Goal: Task Accomplishment & Management: Use online tool/utility

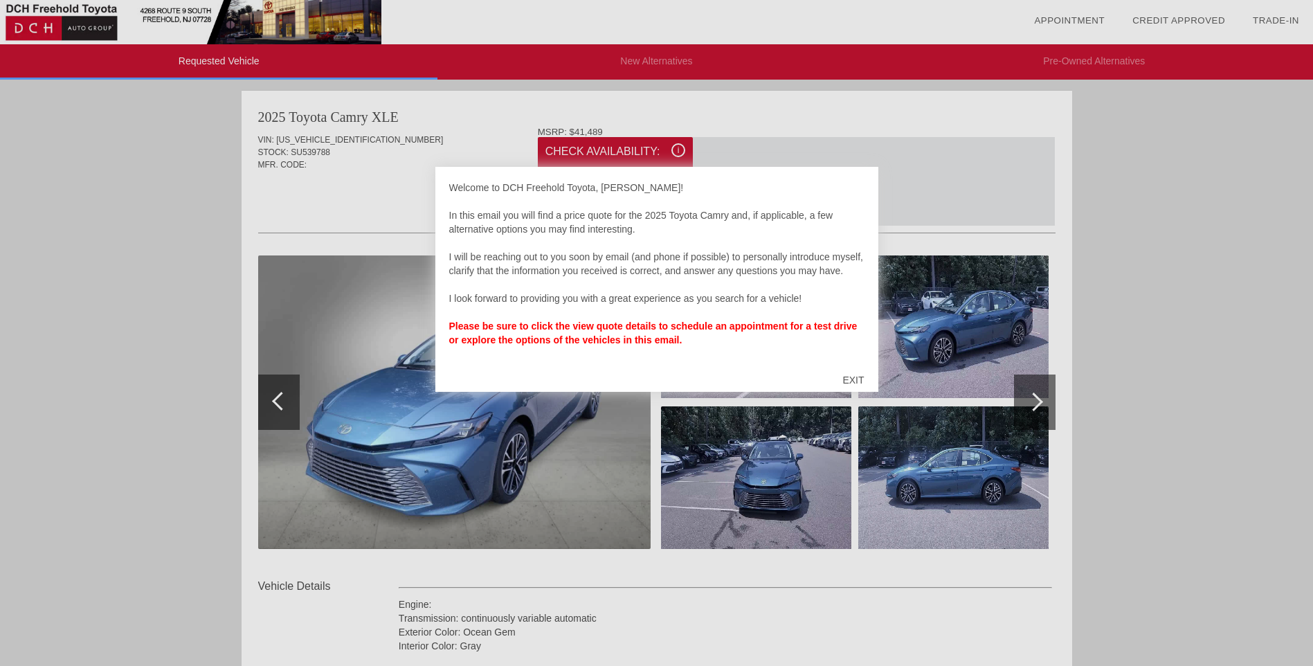
click at [848, 381] on div "EXIT" at bounding box center [853, 380] width 49 height 42
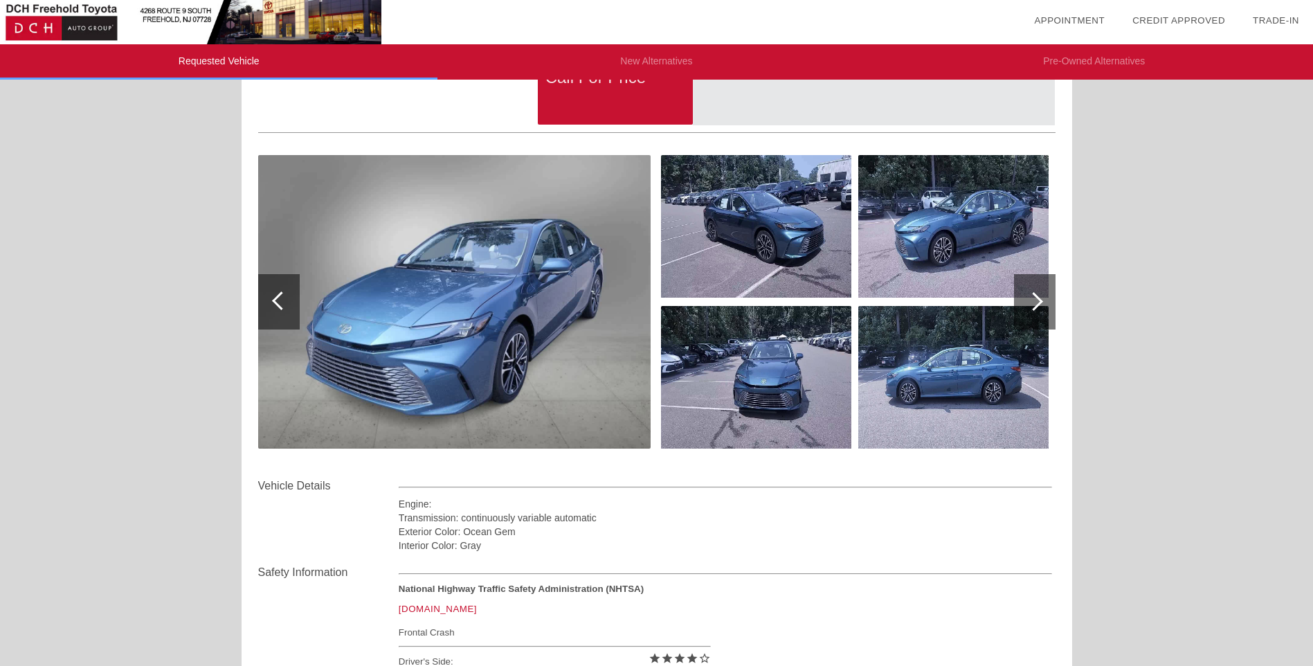
scroll to position [98, 0]
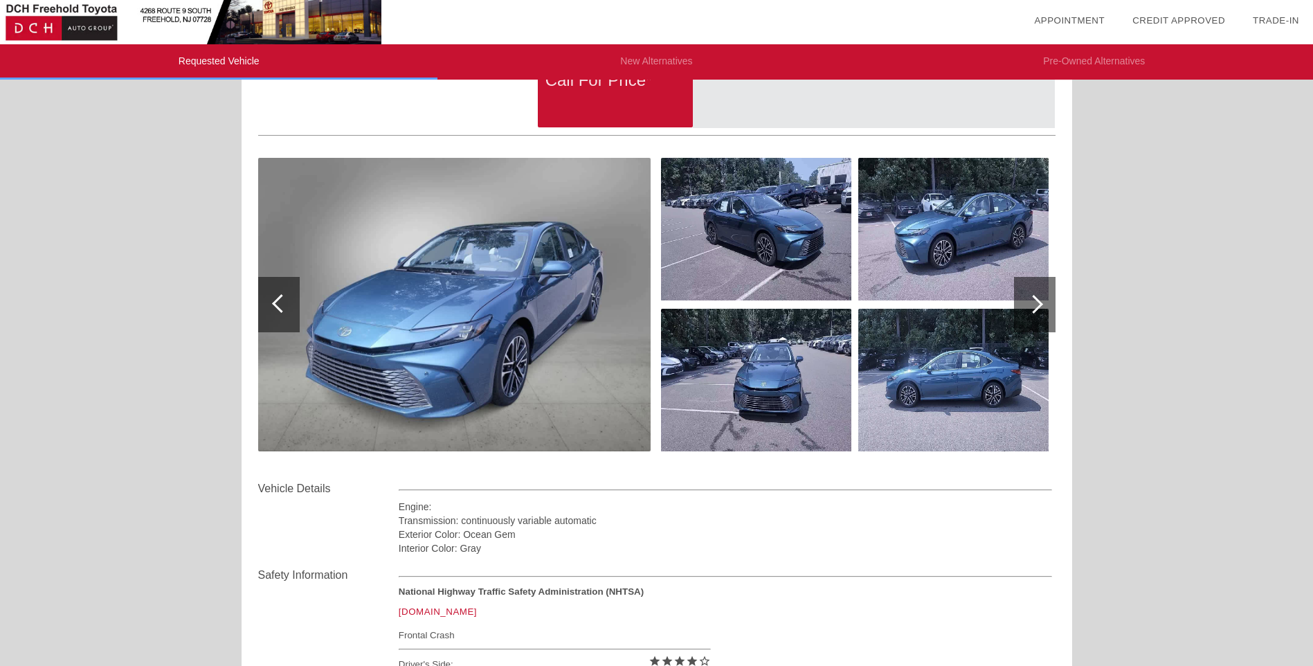
click at [554, 365] on img at bounding box center [454, 304] width 392 height 293
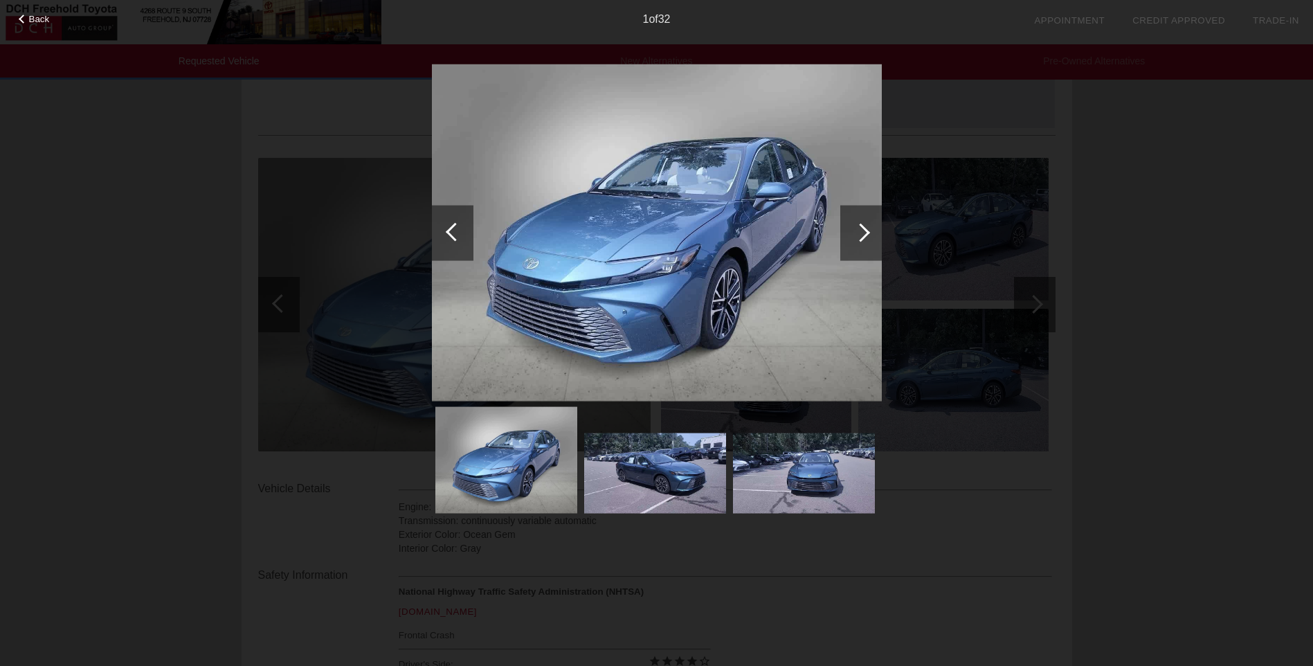
click at [863, 231] on div at bounding box center [860, 232] width 19 height 19
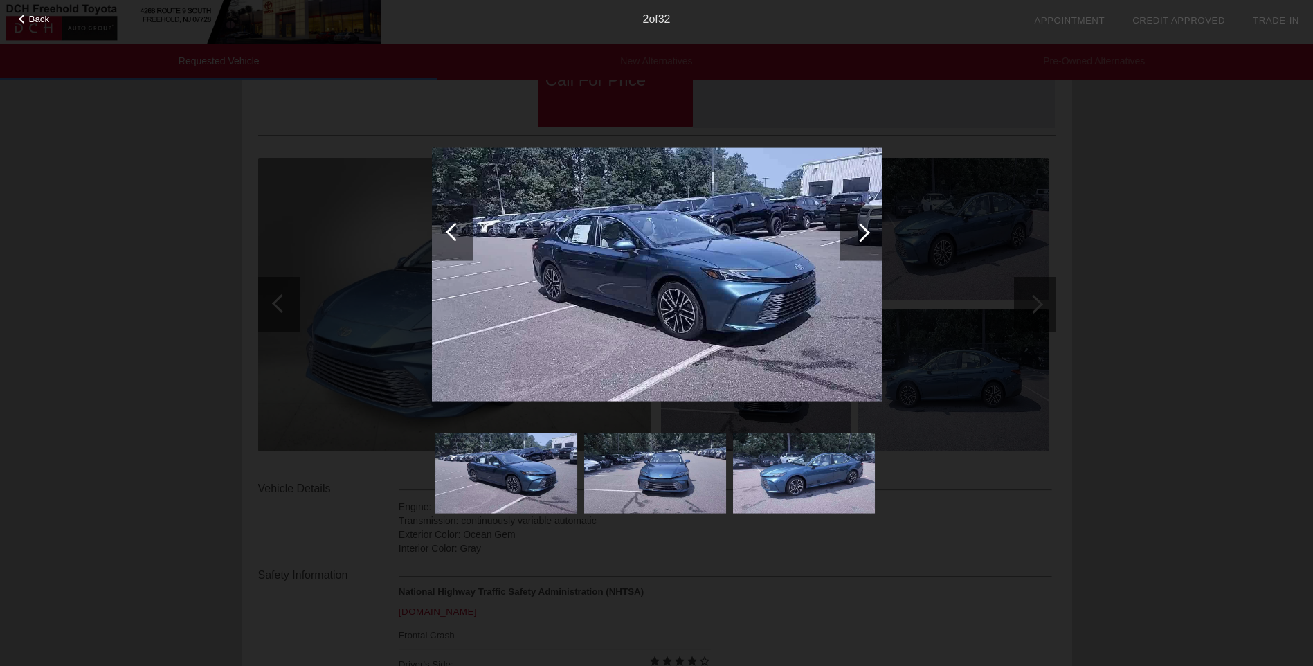
click at [863, 231] on div at bounding box center [860, 232] width 19 height 19
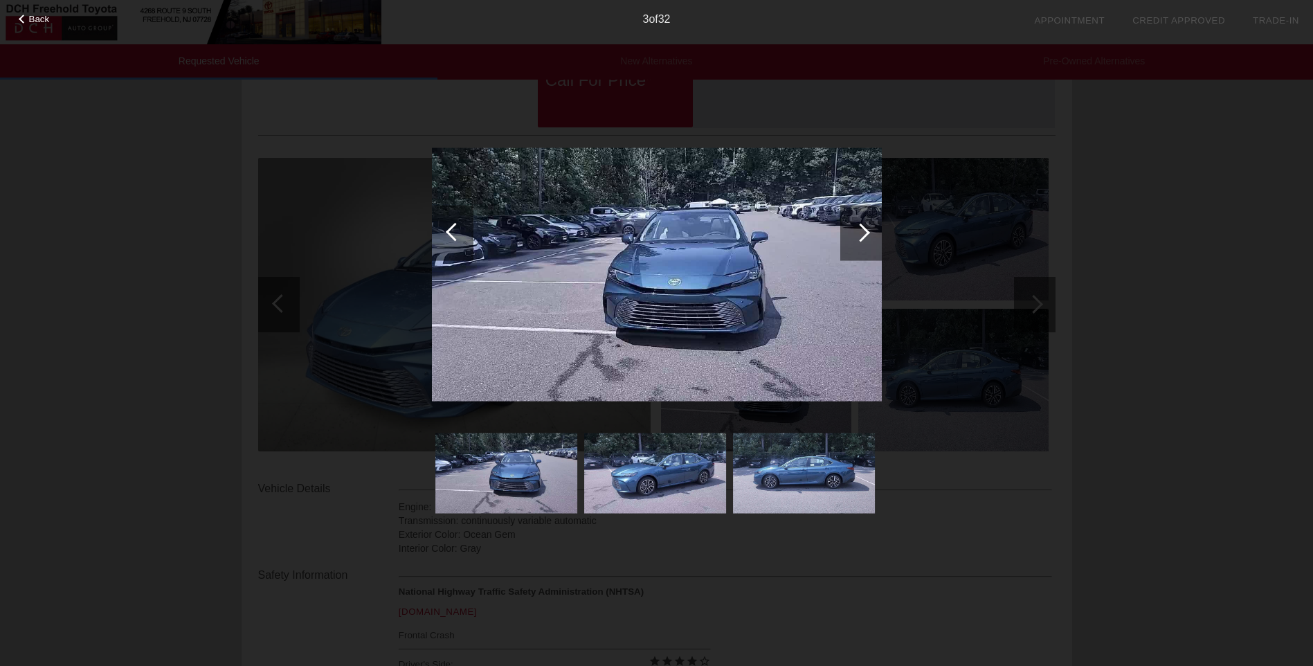
click at [863, 231] on div at bounding box center [860, 232] width 19 height 19
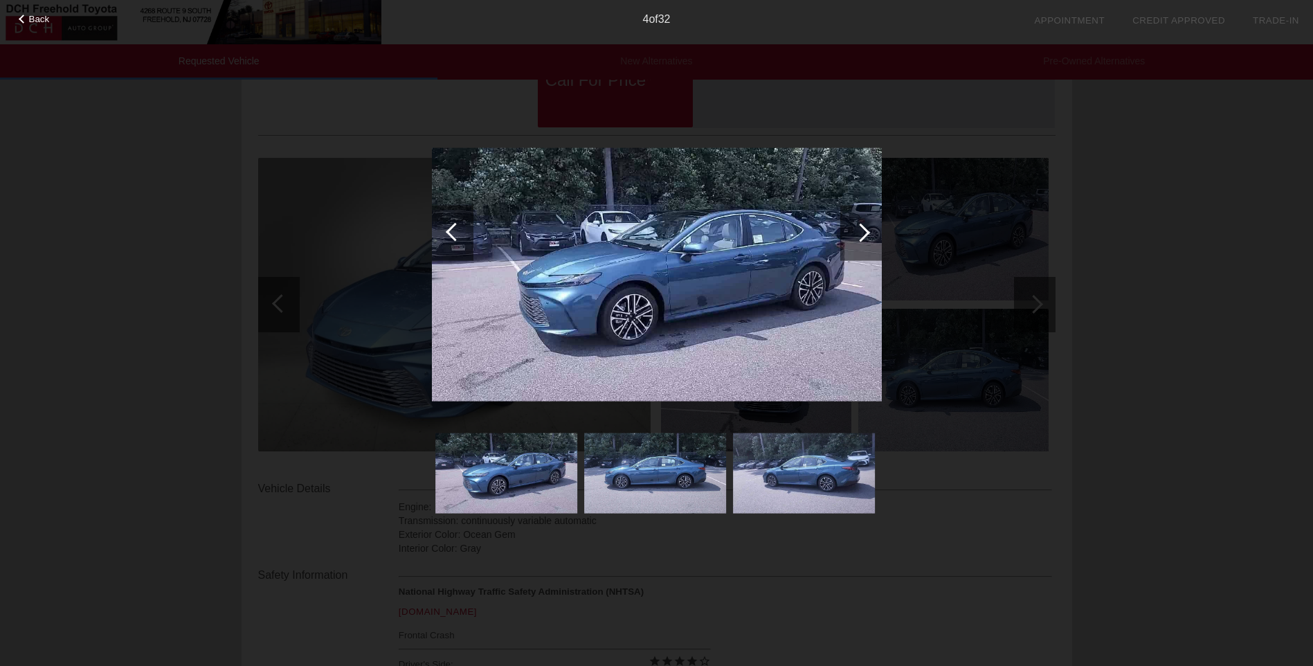
click at [863, 231] on div at bounding box center [860, 232] width 19 height 19
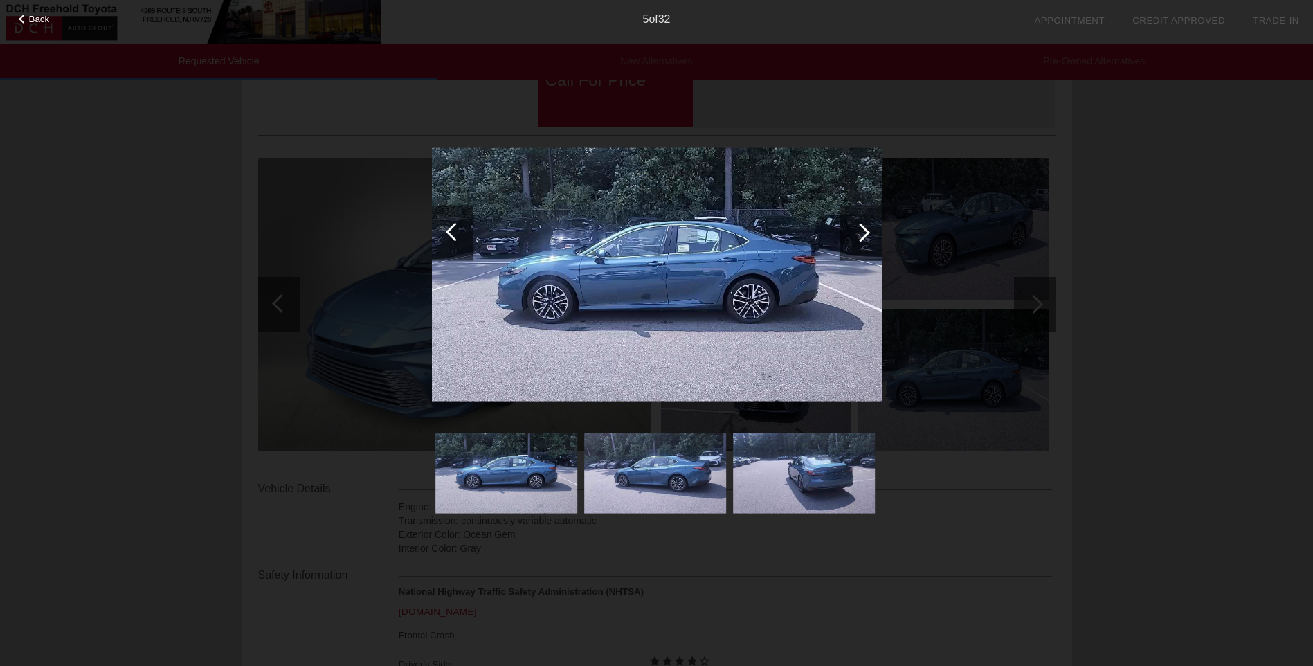
click at [863, 231] on div at bounding box center [860, 232] width 19 height 19
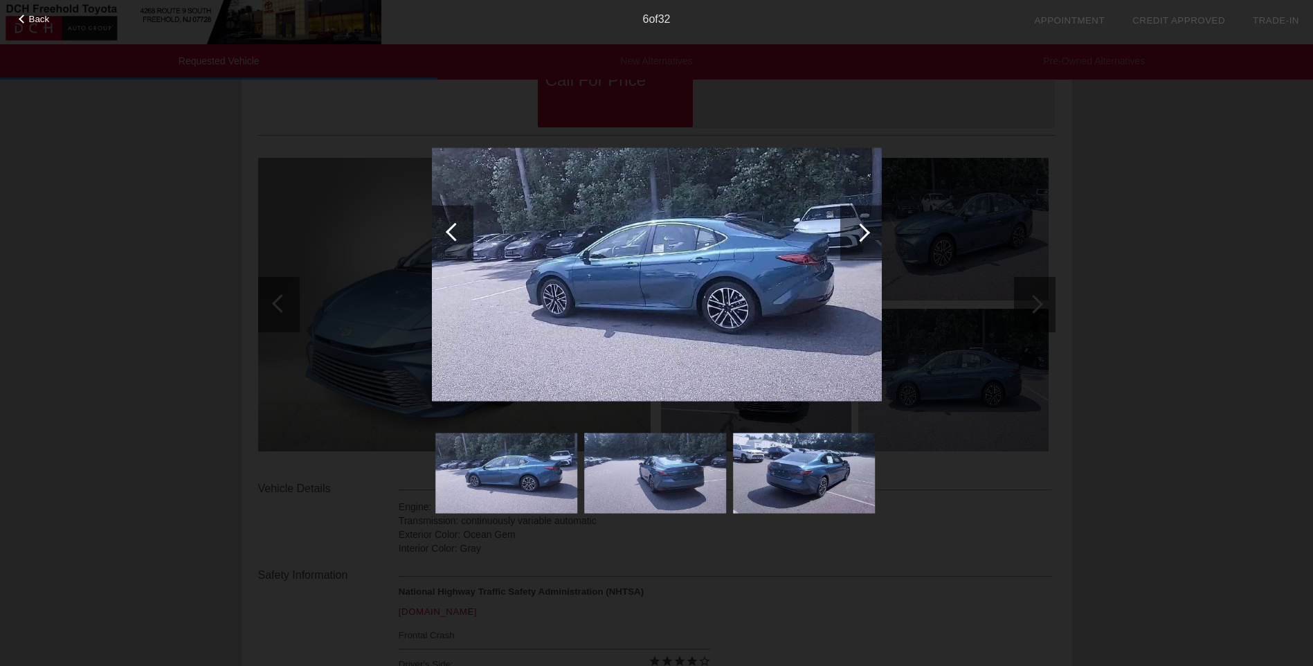
click at [863, 231] on div at bounding box center [860, 232] width 19 height 19
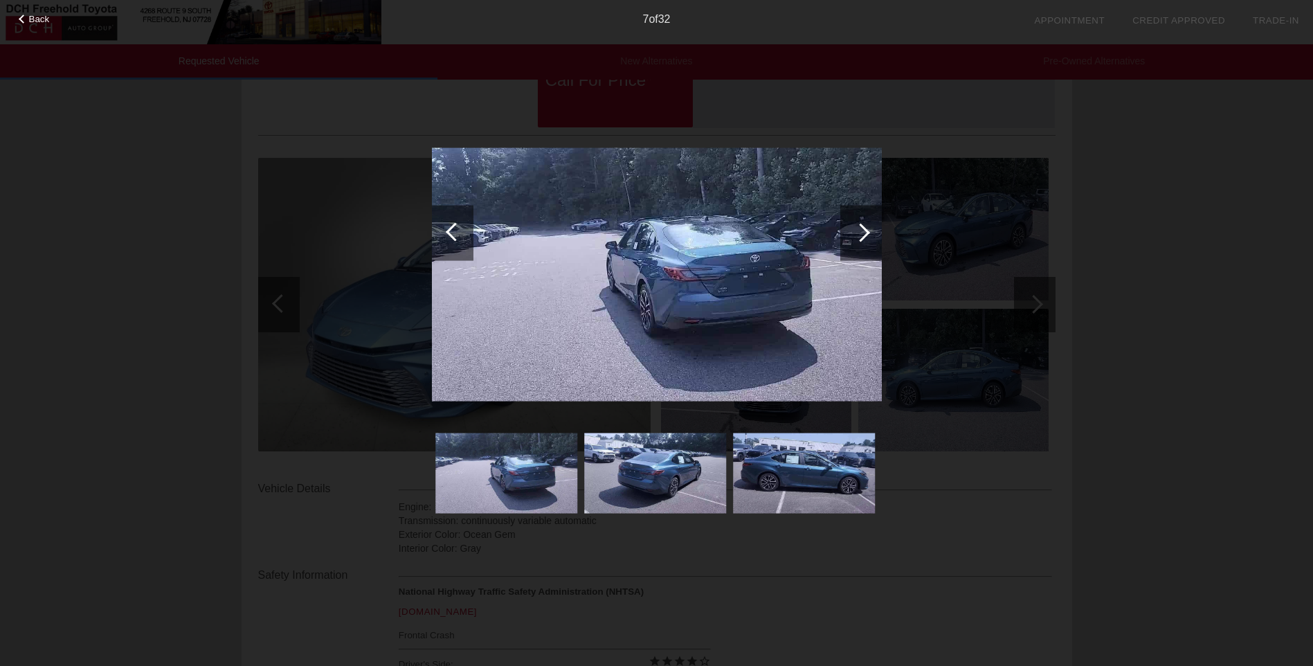
click at [863, 231] on div at bounding box center [860, 232] width 19 height 19
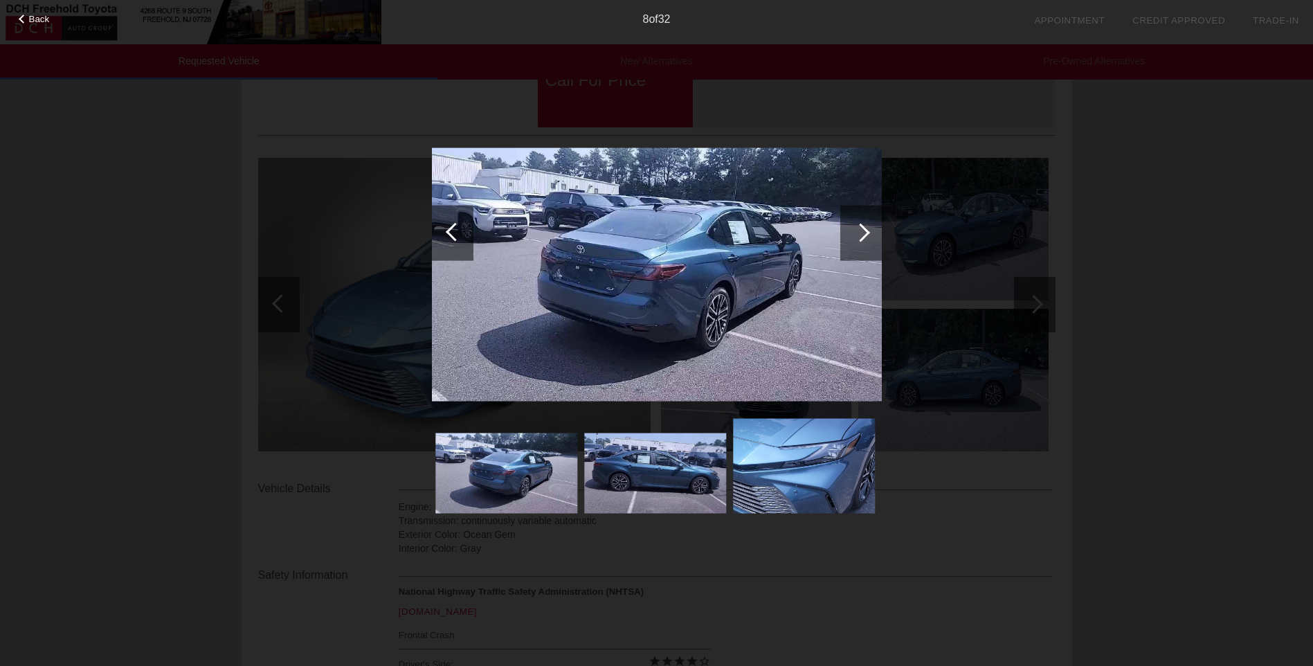
click at [863, 231] on div at bounding box center [860, 232] width 19 height 19
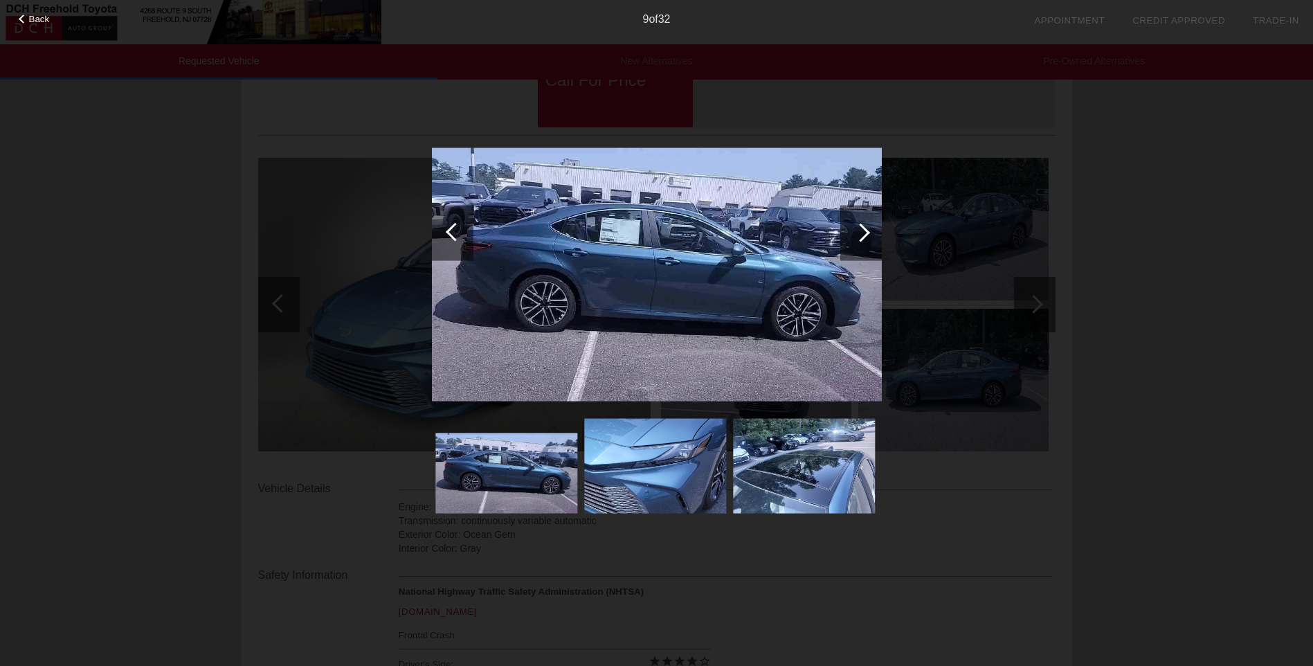
click at [863, 231] on div at bounding box center [860, 232] width 19 height 19
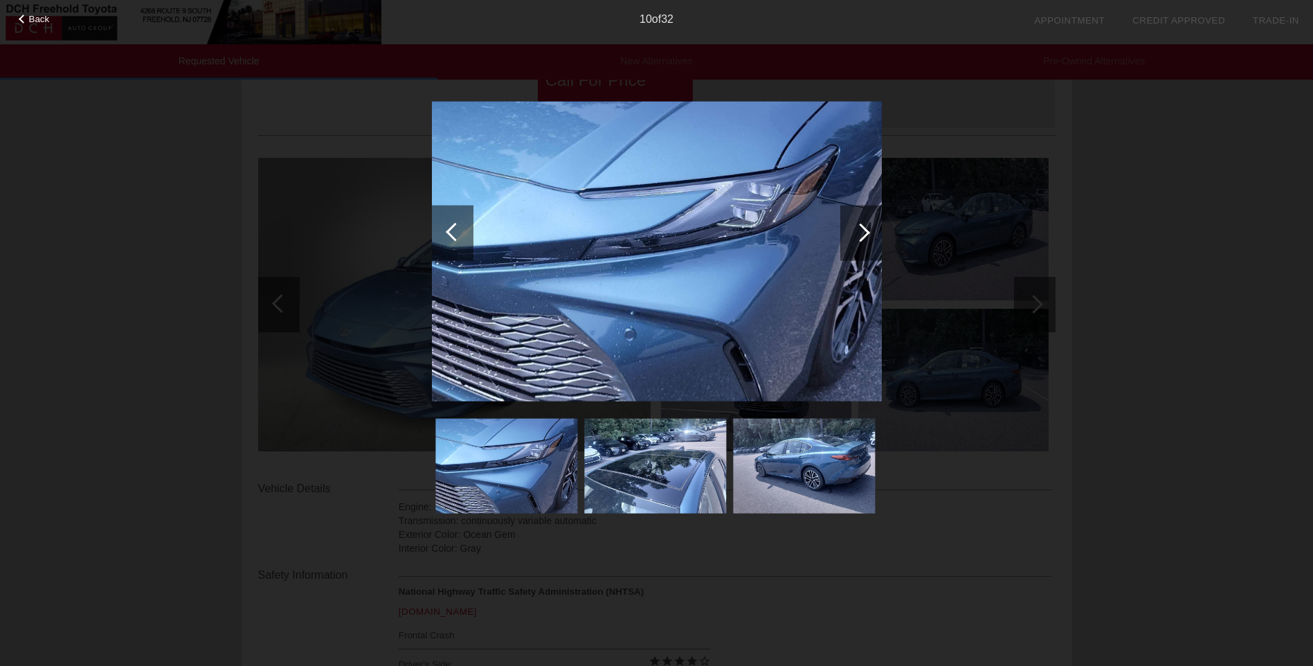
click at [863, 231] on div at bounding box center [860, 232] width 19 height 19
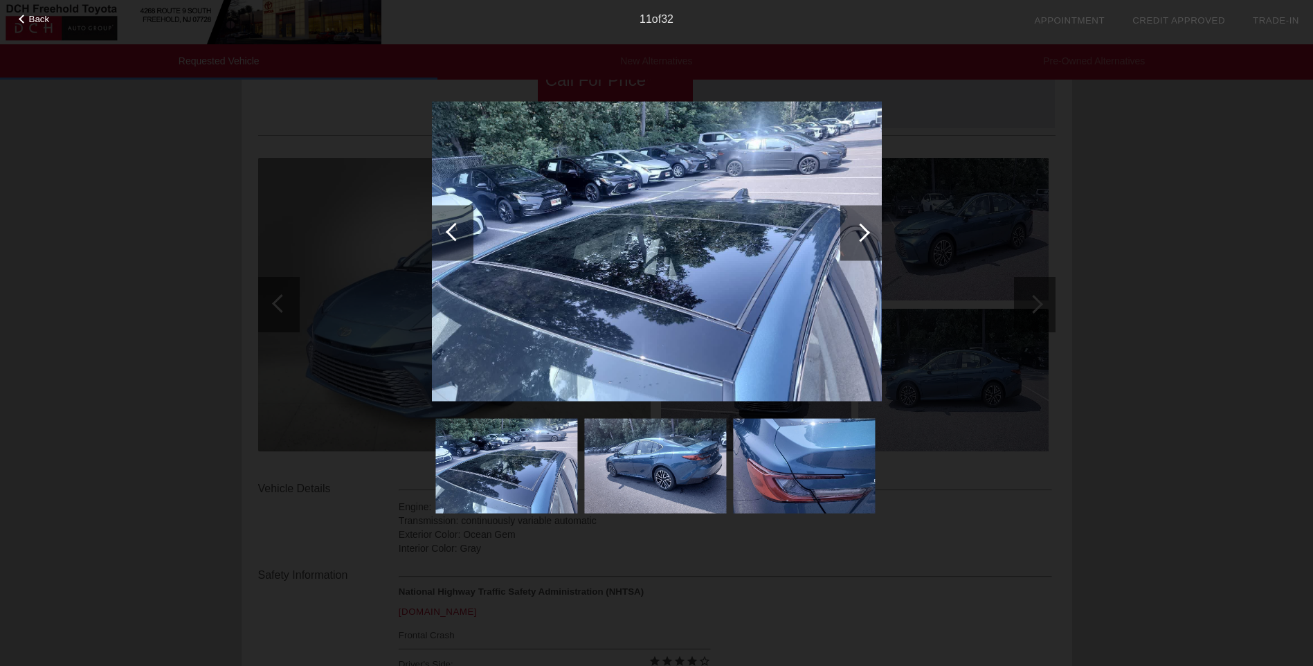
click at [863, 231] on div at bounding box center [860, 232] width 19 height 19
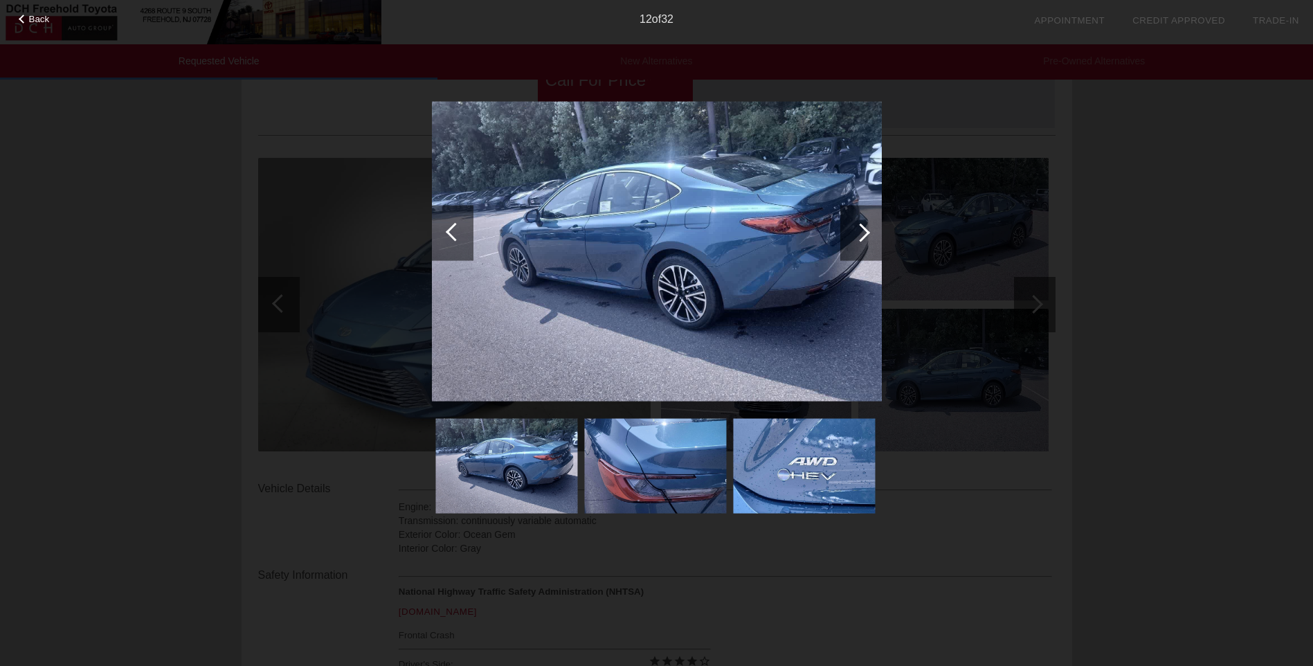
click at [863, 231] on div at bounding box center [860, 232] width 19 height 19
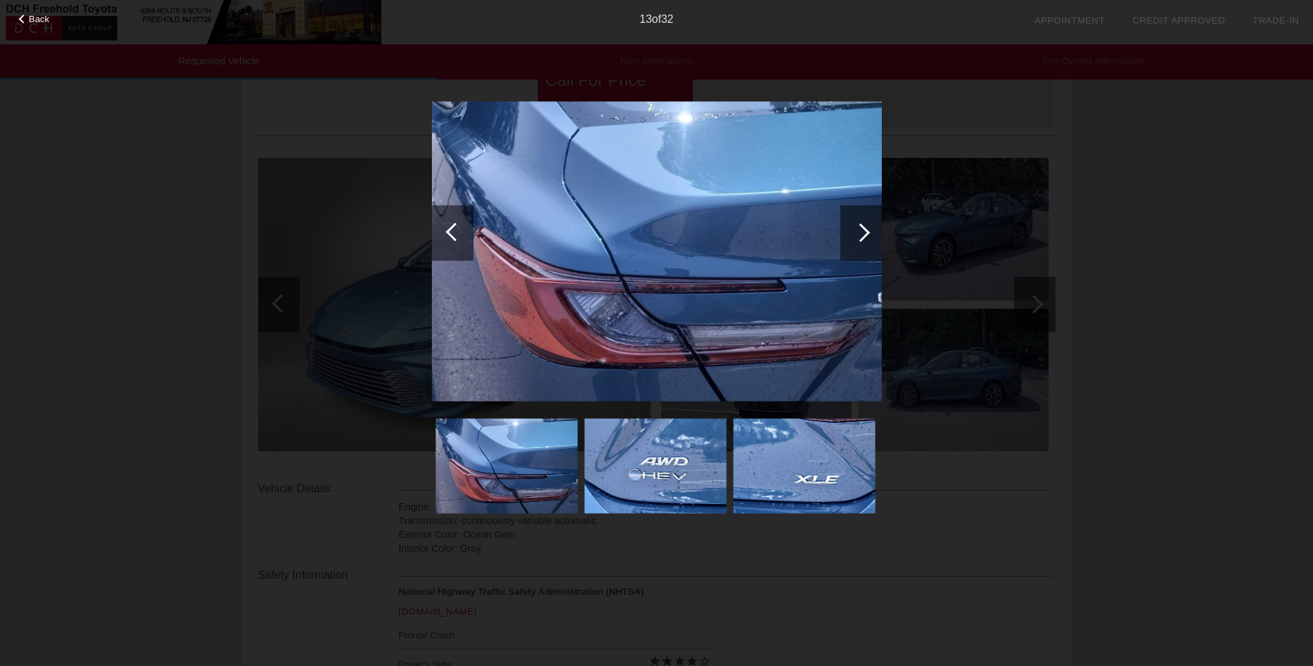
click at [863, 231] on div at bounding box center [860, 232] width 19 height 19
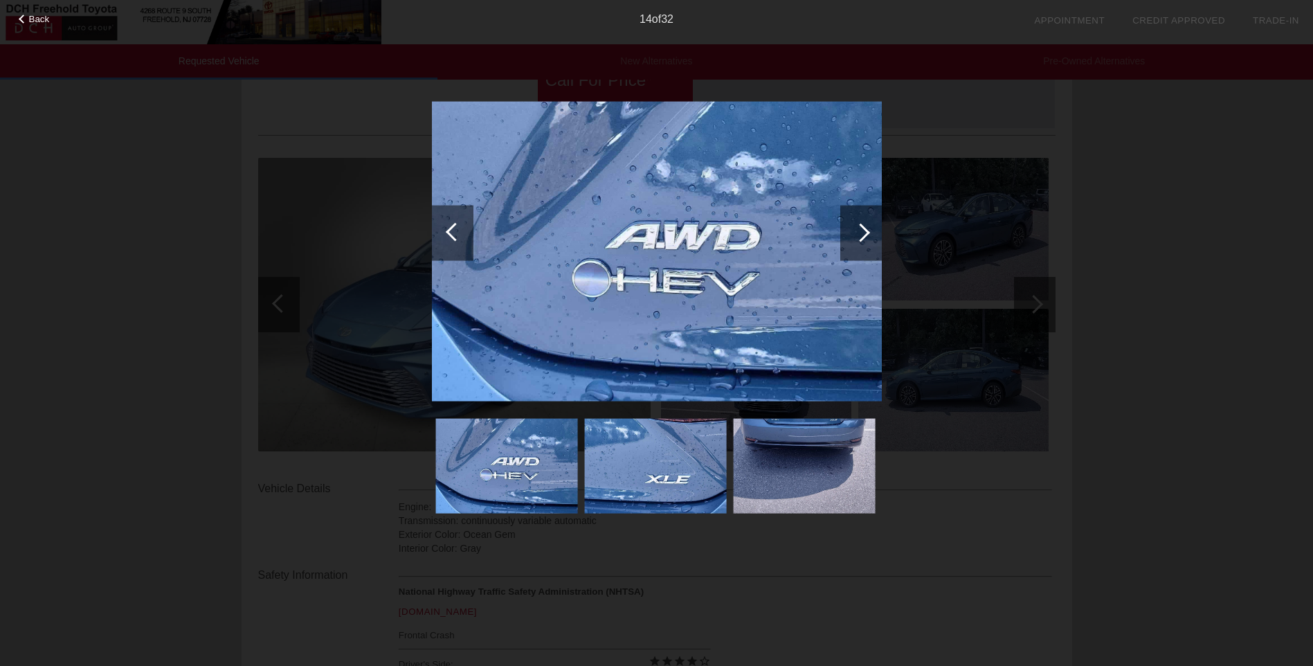
click at [863, 231] on div at bounding box center [860, 232] width 19 height 19
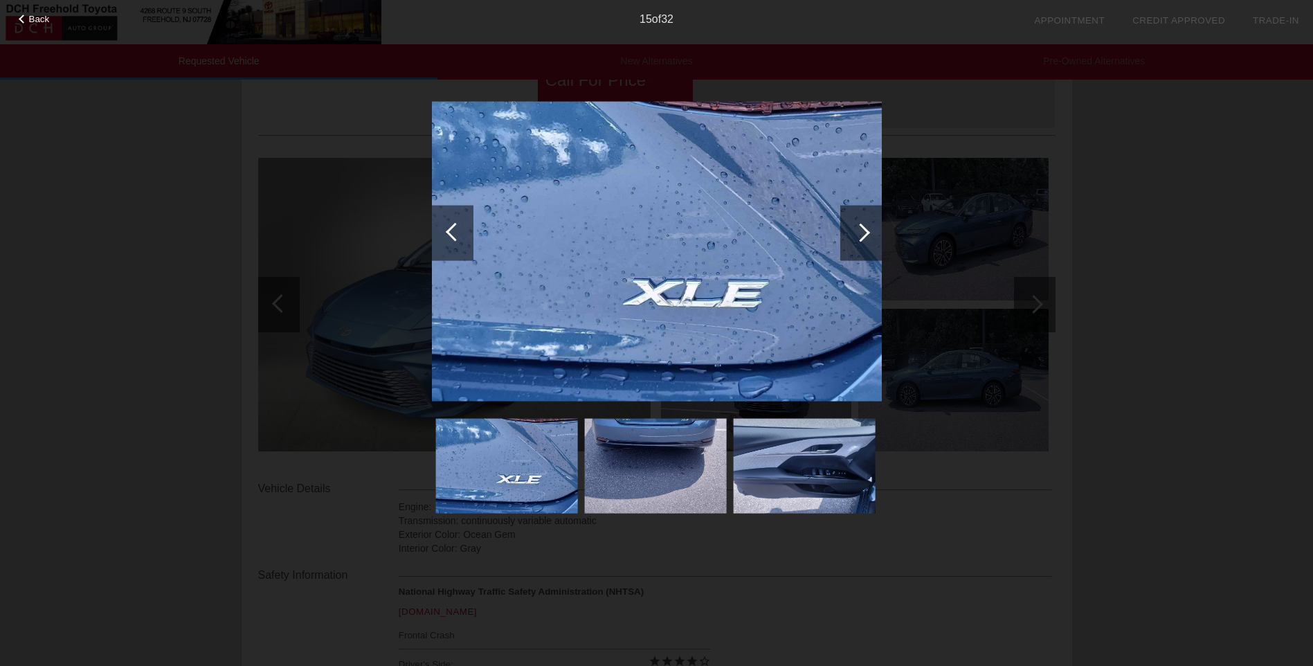
click at [863, 231] on div at bounding box center [860, 232] width 19 height 19
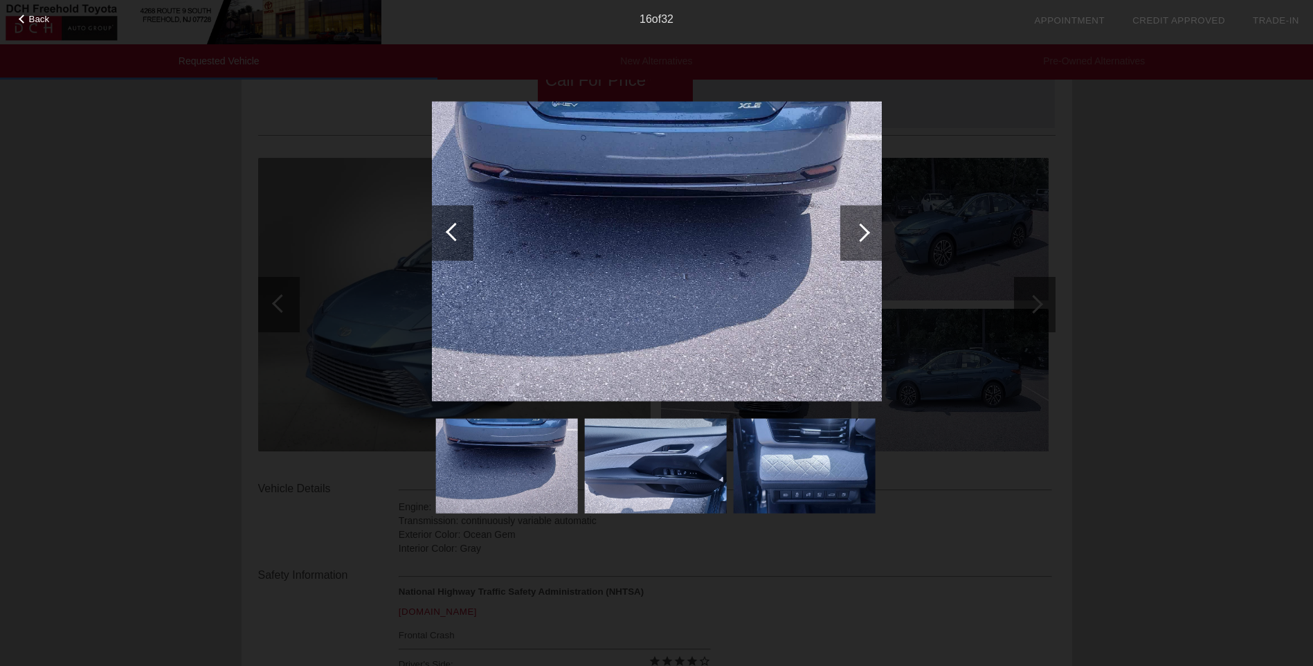
click at [863, 231] on div at bounding box center [860, 232] width 19 height 19
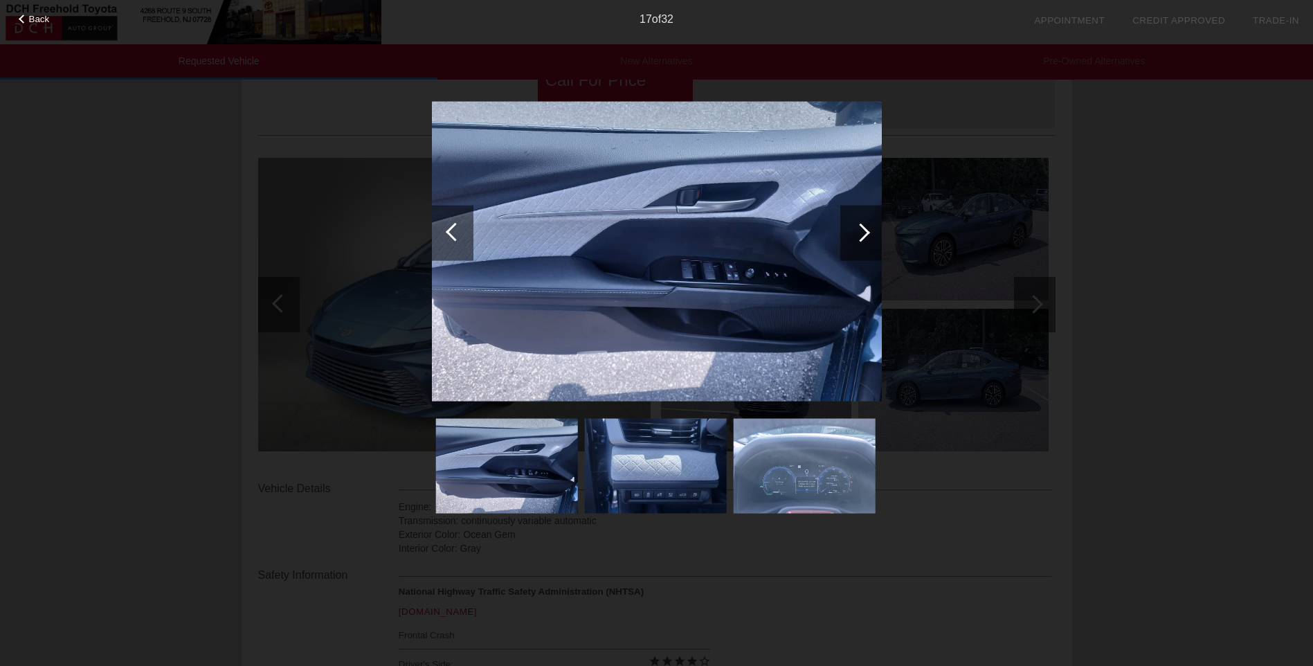
click at [863, 231] on div at bounding box center [860, 232] width 19 height 19
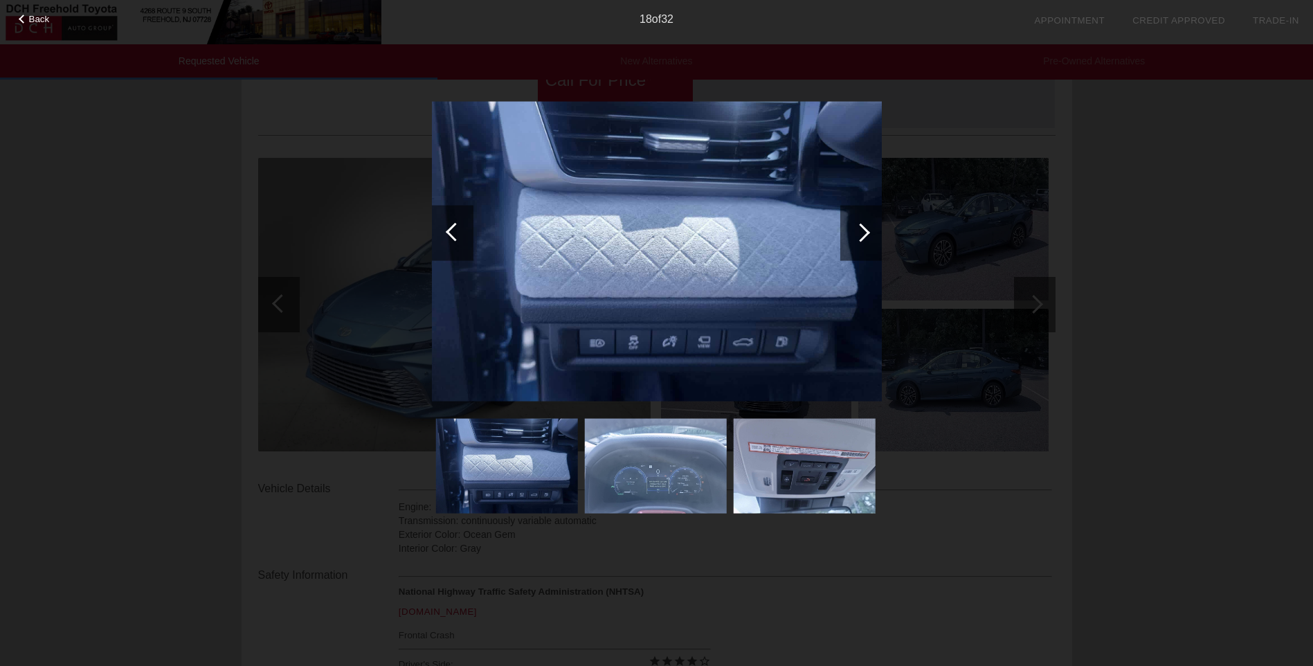
click at [863, 231] on div at bounding box center [860, 232] width 19 height 19
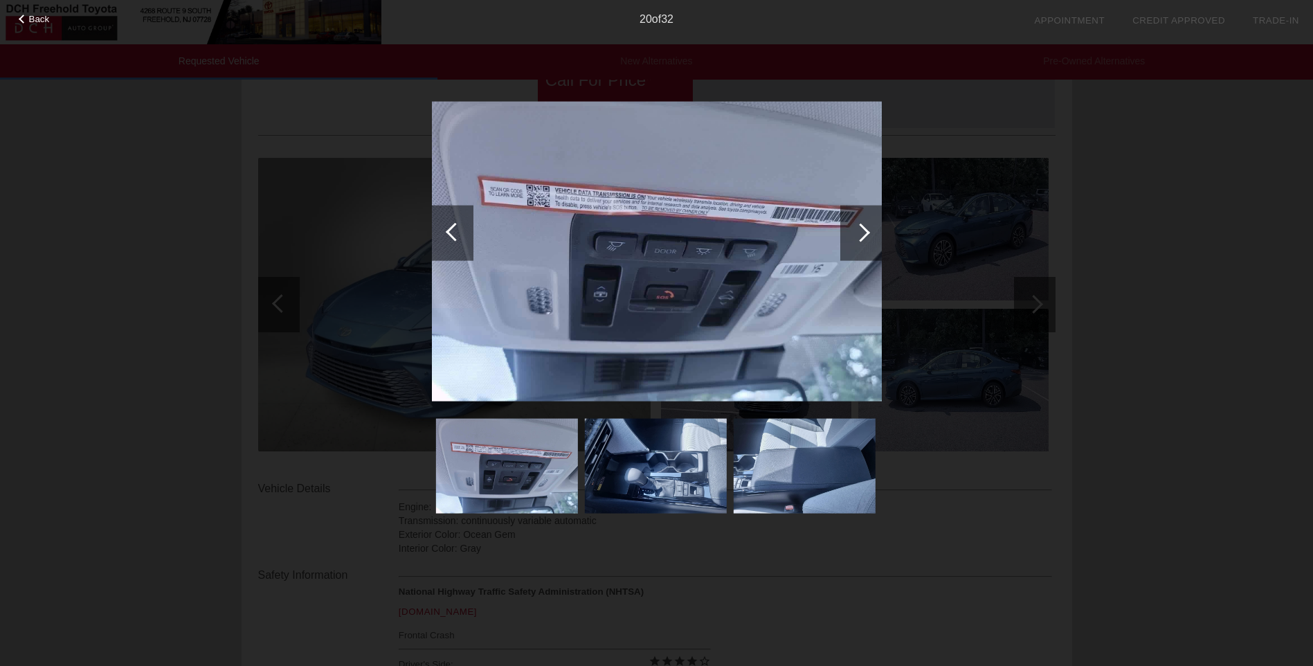
click at [863, 231] on div at bounding box center [860, 232] width 19 height 19
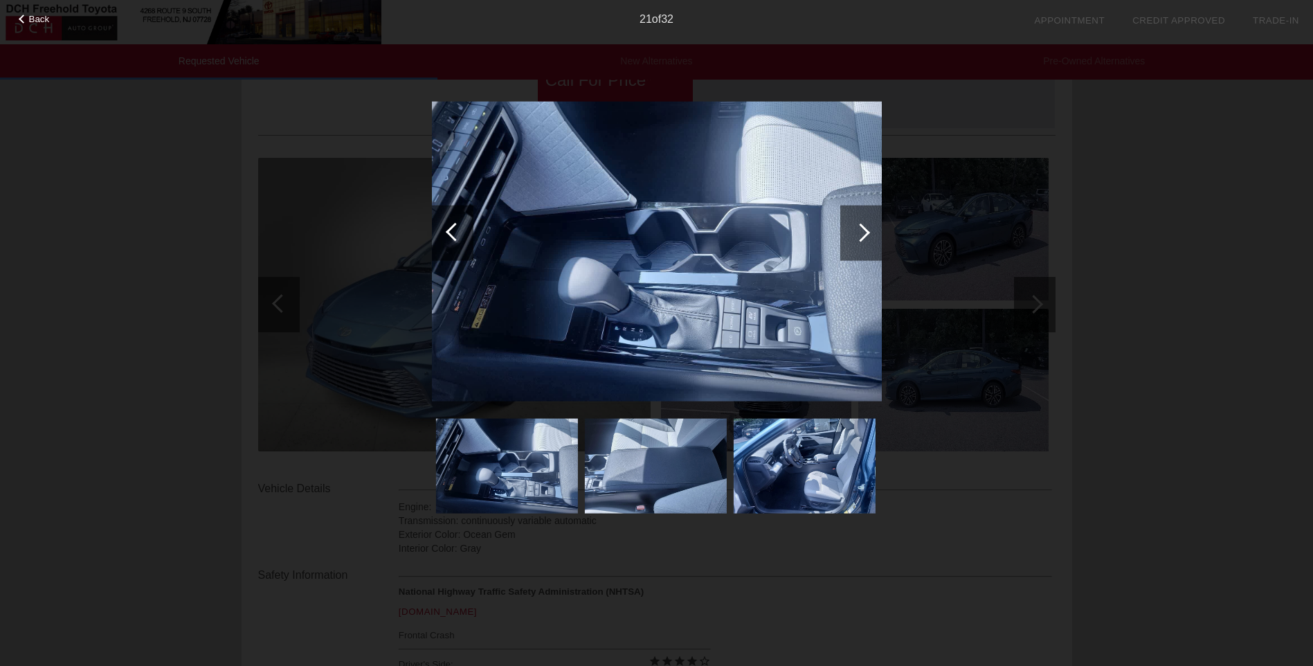
click at [863, 231] on div at bounding box center [860, 232] width 19 height 19
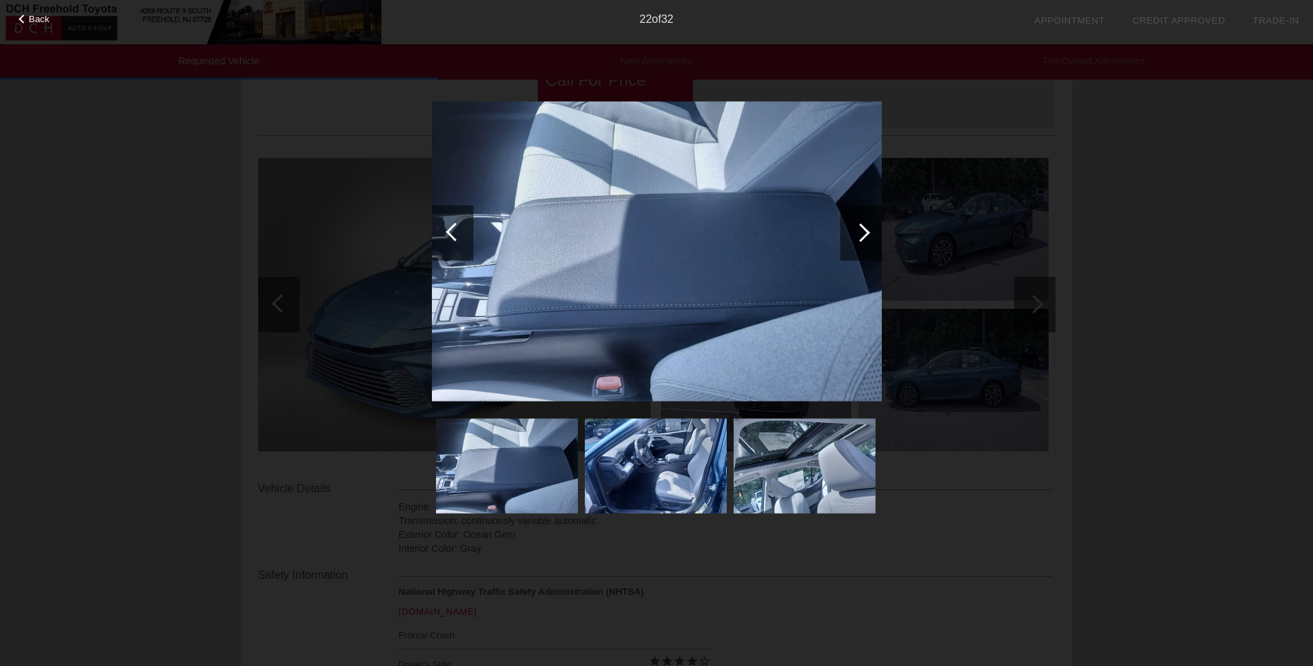
click at [25, 19] on div at bounding box center [23, 19] width 9 height 9
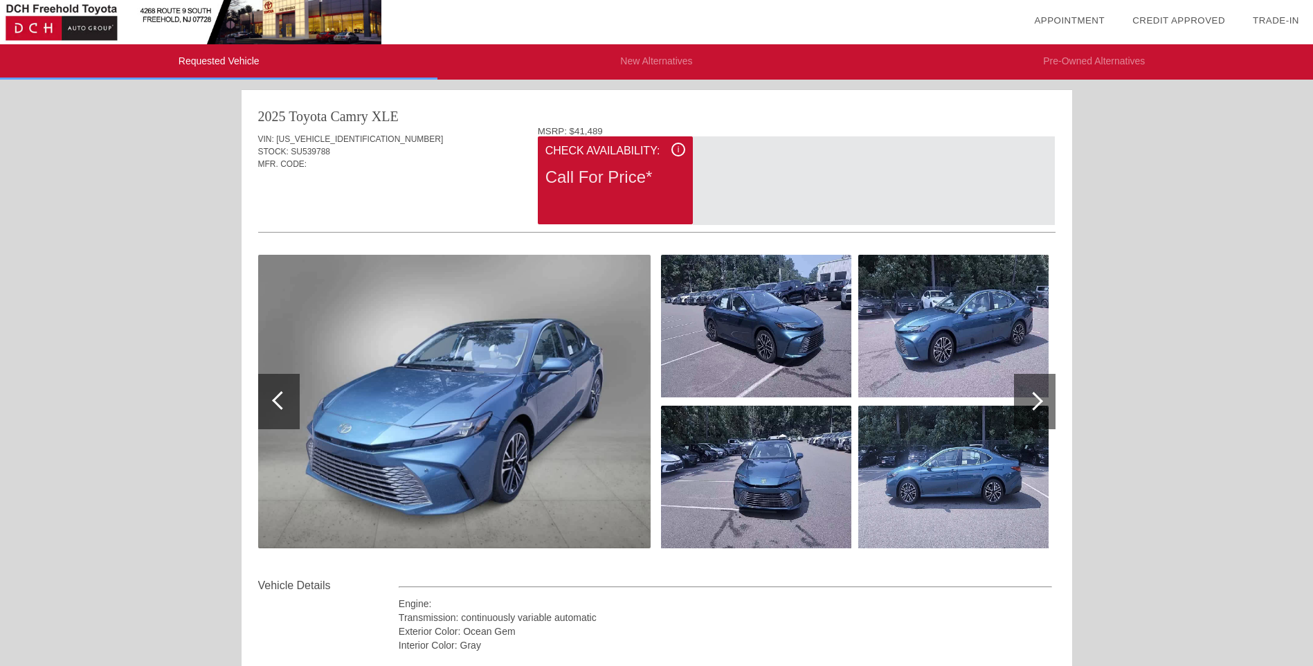
scroll to position [0, 0]
